Goal: Navigation & Orientation: Find specific page/section

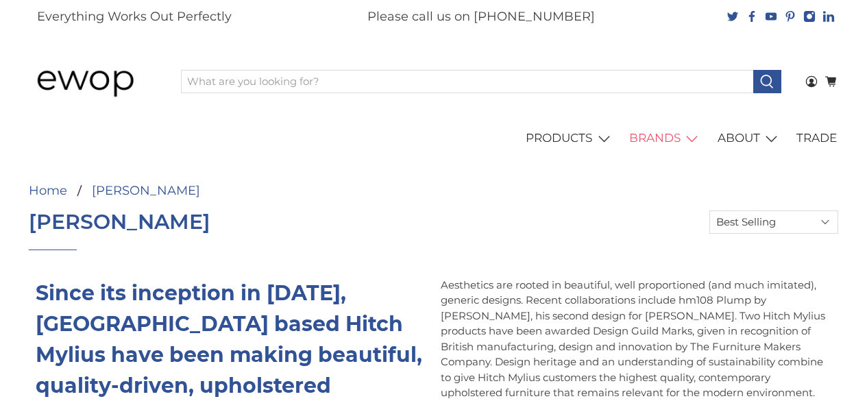
select select "best-selling"
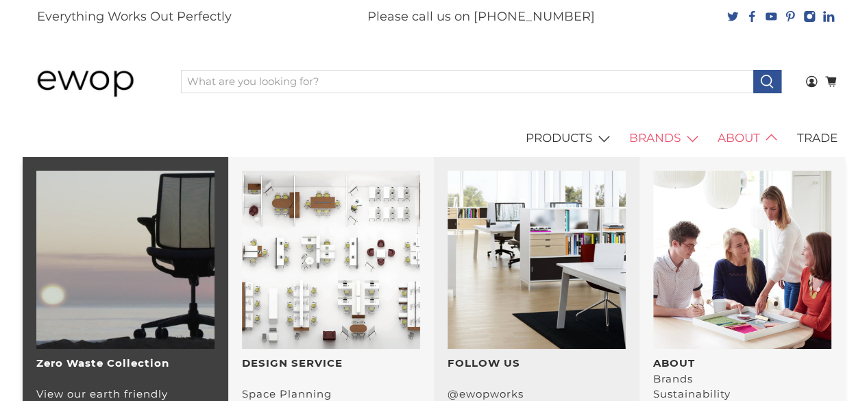
click at [739, 134] on link "ABOUT" at bounding box center [750, 138] width 80 height 38
click at [760, 144] on link "ABOUT" at bounding box center [750, 138] width 80 height 38
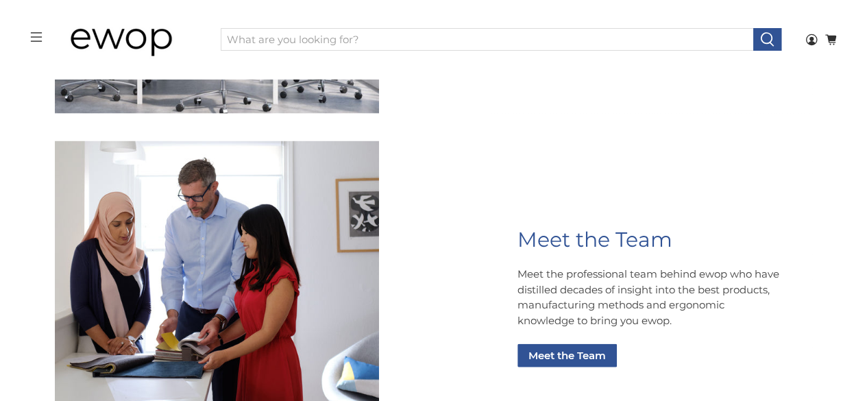
scroll to position [1378, 0]
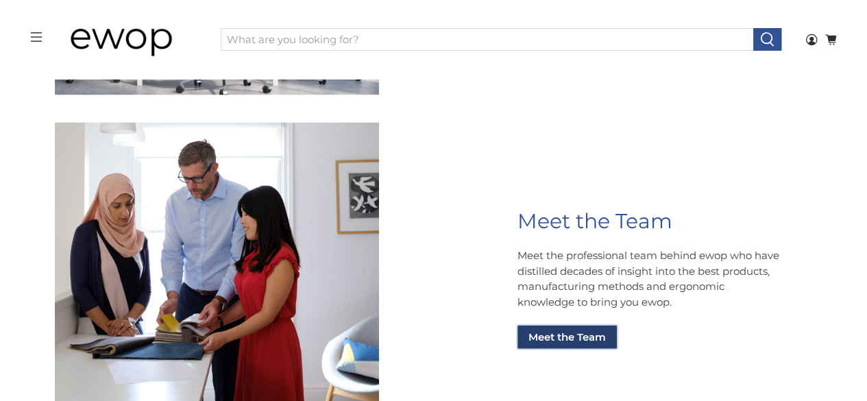
click at [566, 345] on link "Meet the Team" at bounding box center [567, 337] width 99 height 23
